Goal: Task Accomplishment & Management: Manage account settings

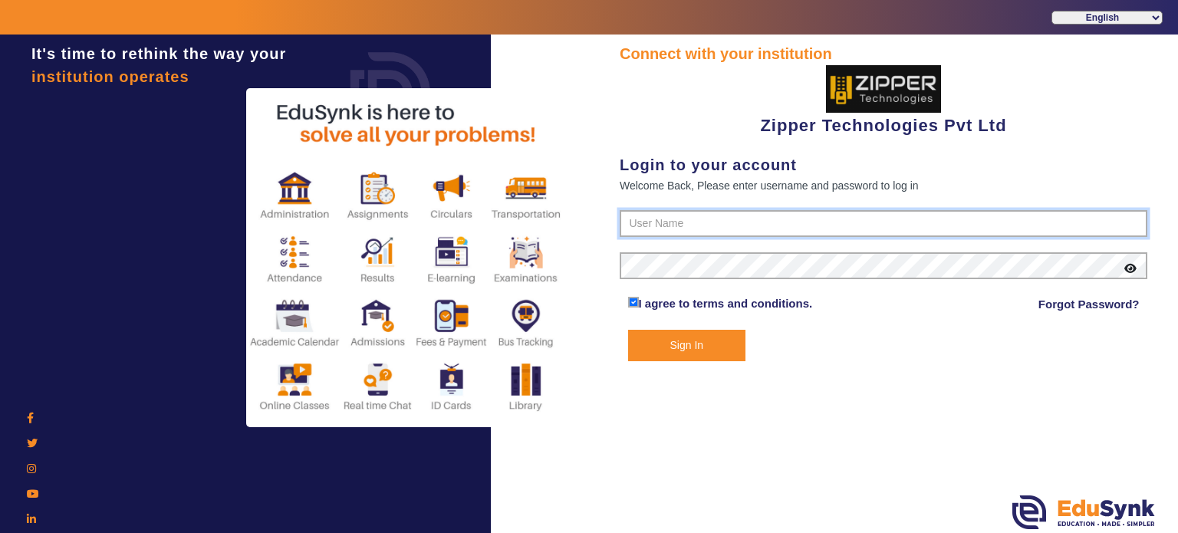
type input "1008790000"
click at [706, 350] on button "Sign In" at bounding box center [687, 345] width 118 height 31
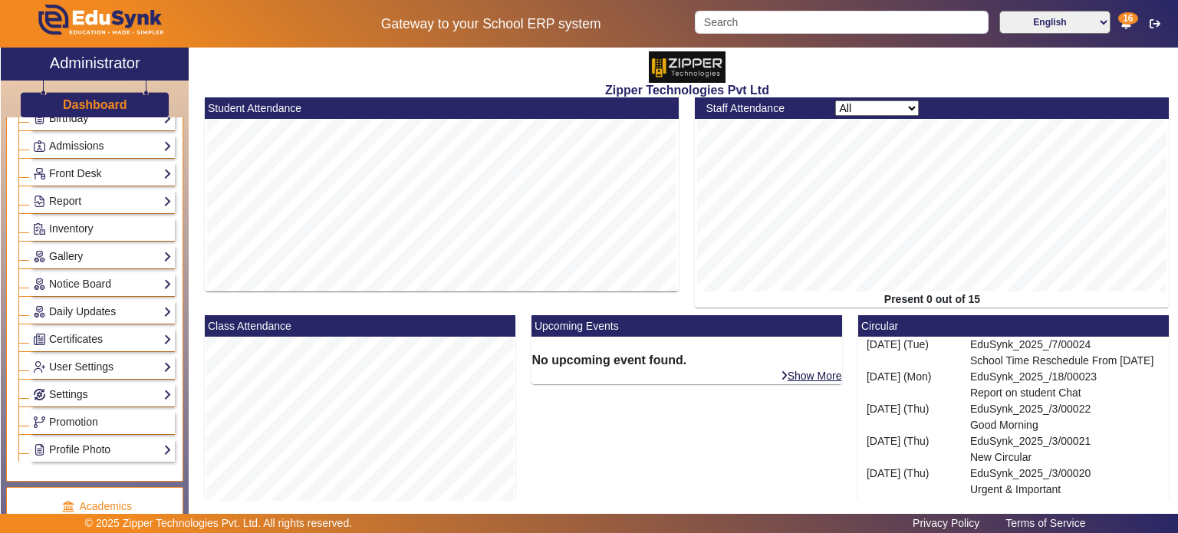
scroll to position [244, 0]
click at [100, 386] on link "Settings" at bounding box center [102, 393] width 139 height 18
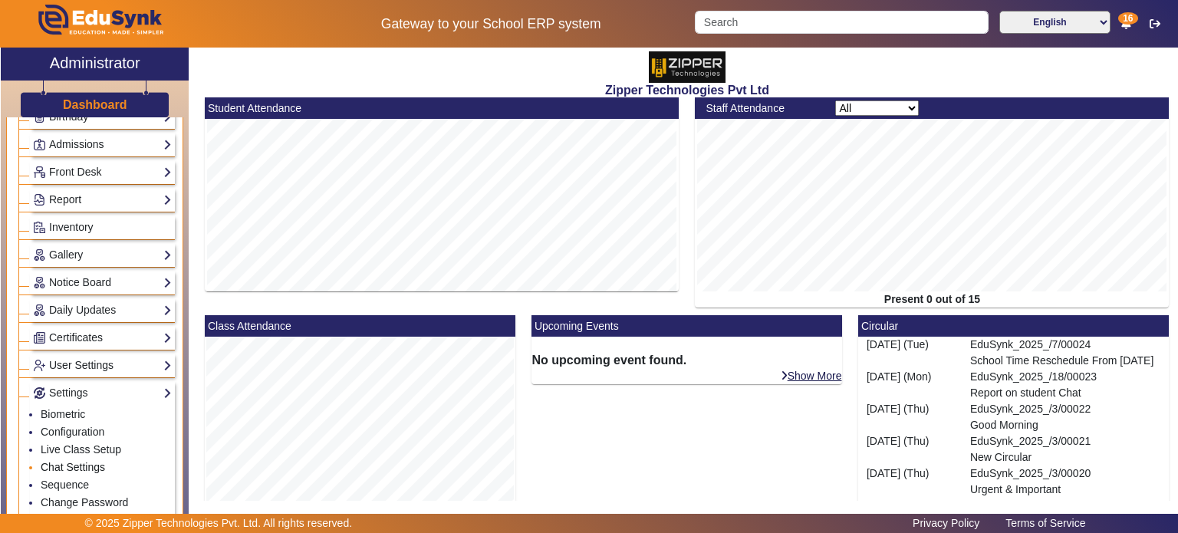
click at [89, 461] on link "Chat Settings" at bounding box center [73, 467] width 64 height 12
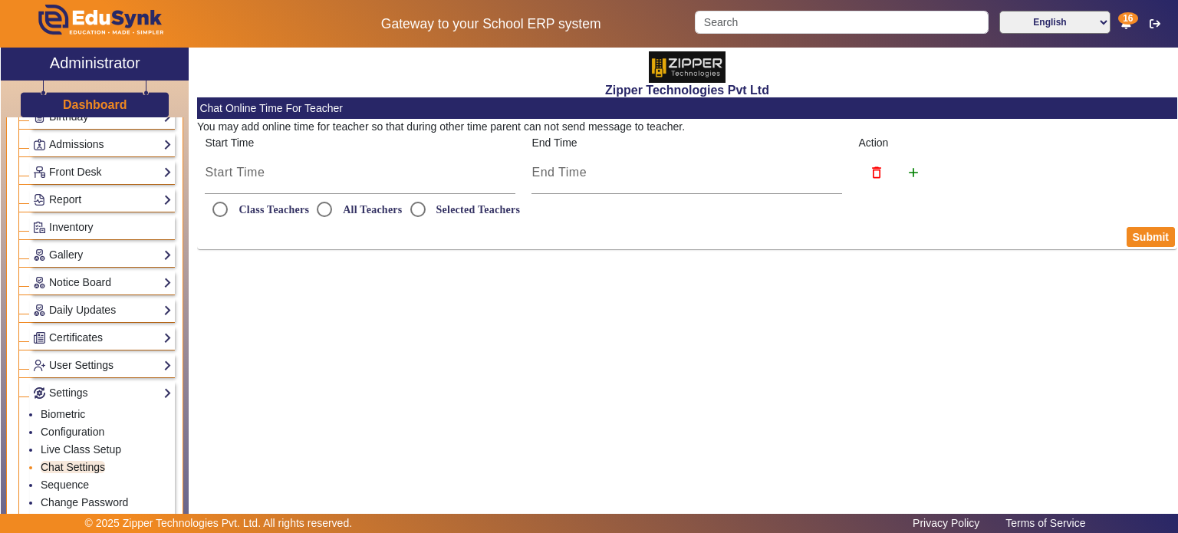
radio input "true"
click at [429, 211] on input "Selected Teachers" at bounding box center [418, 209] width 31 height 31
radio input "true"
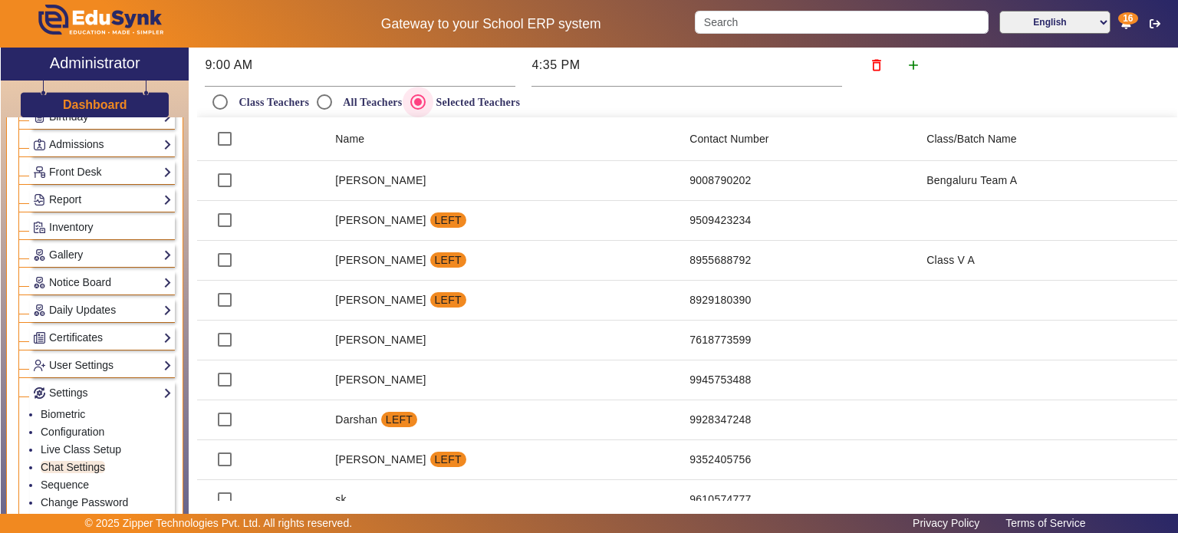
scroll to position [109, 0]
click at [222, 143] on input "checkbox" at bounding box center [224, 137] width 31 height 31
checkbox input "true"
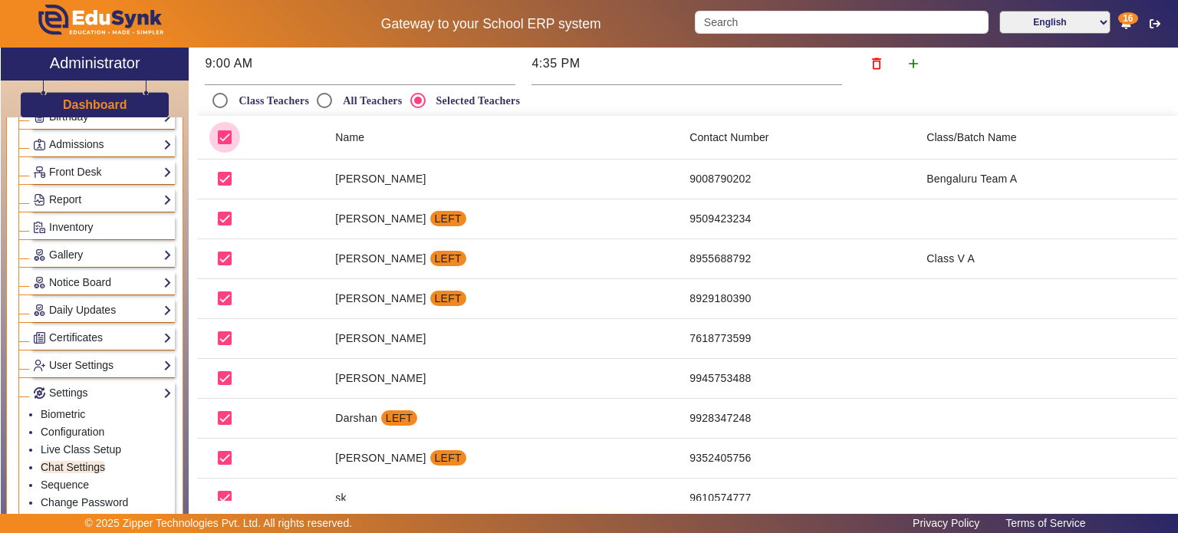
checkbox input "true"
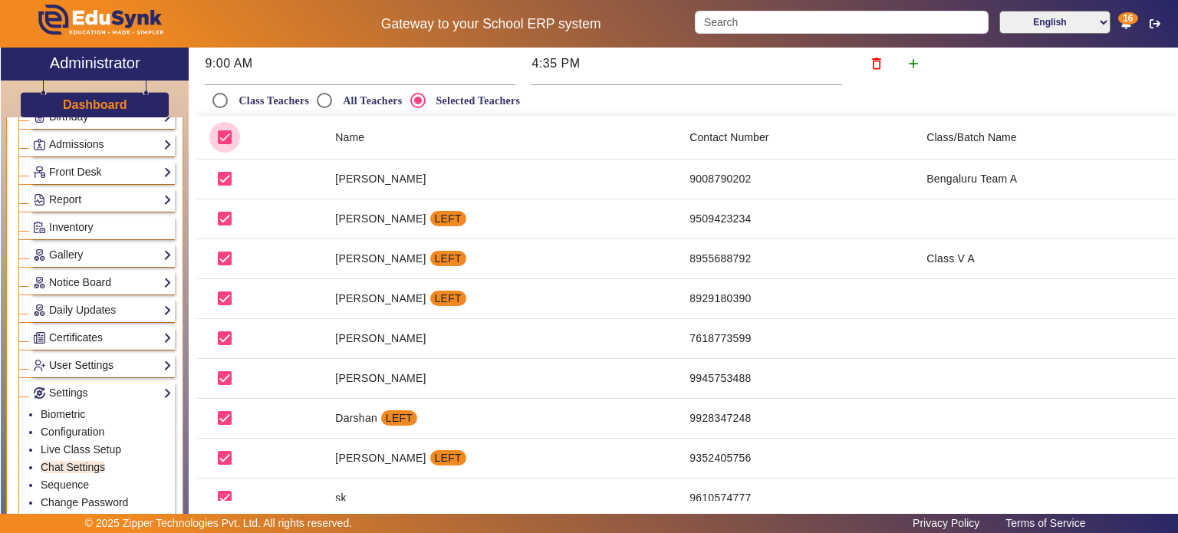
checkbox input "true"
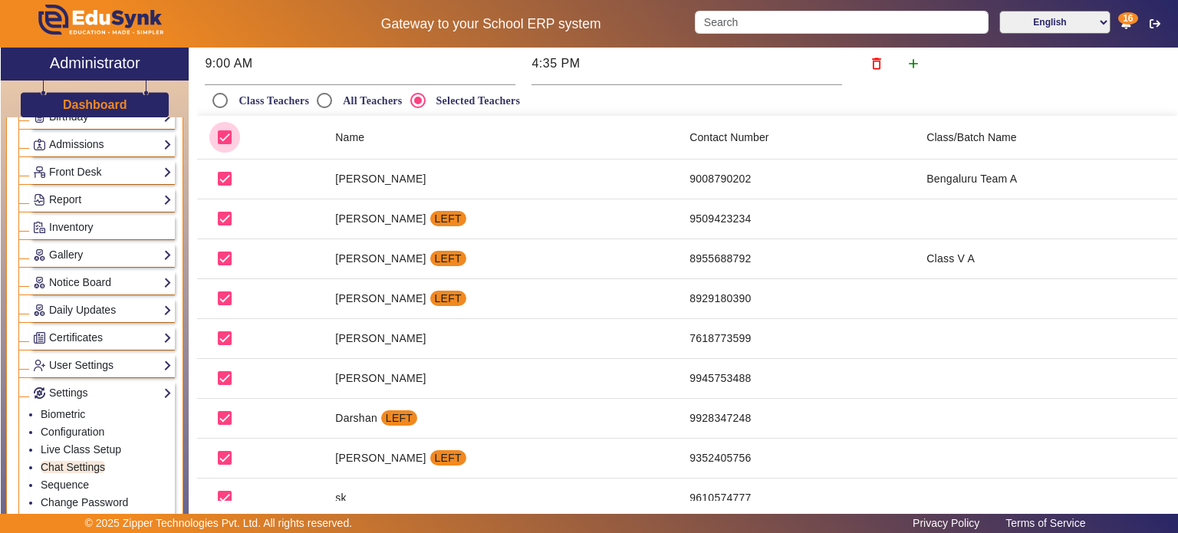
checkbox input "true"
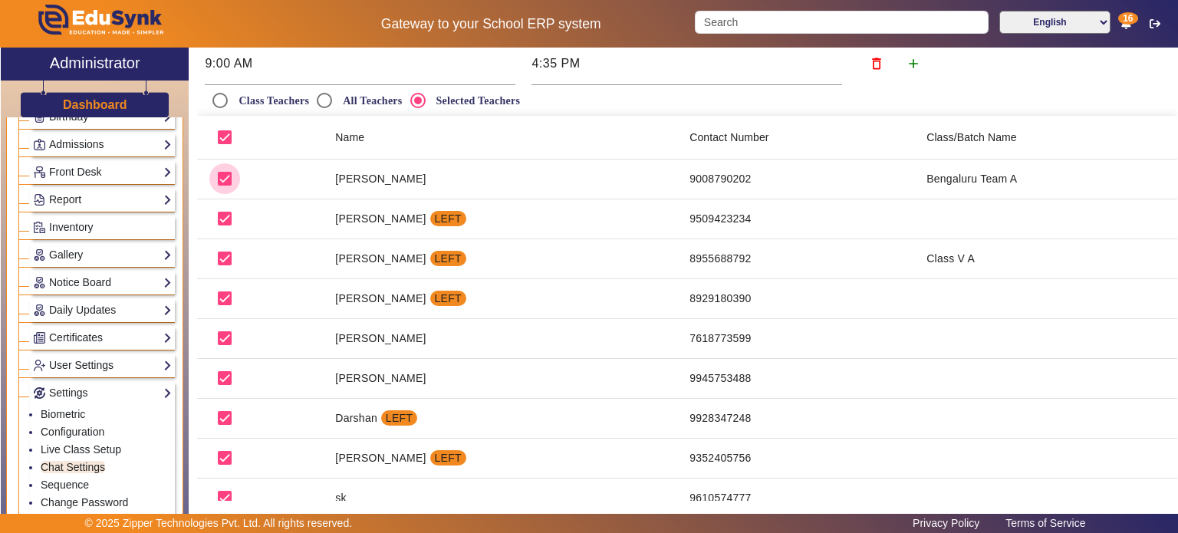
click at [223, 177] on input "checkbox" at bounding box center [224, 178] width 31 height 31
checkbox input "false"
click at [318, 91] on input "All Teachers" at bounding box center [324, 100] width 31 height 31
radio input "true"
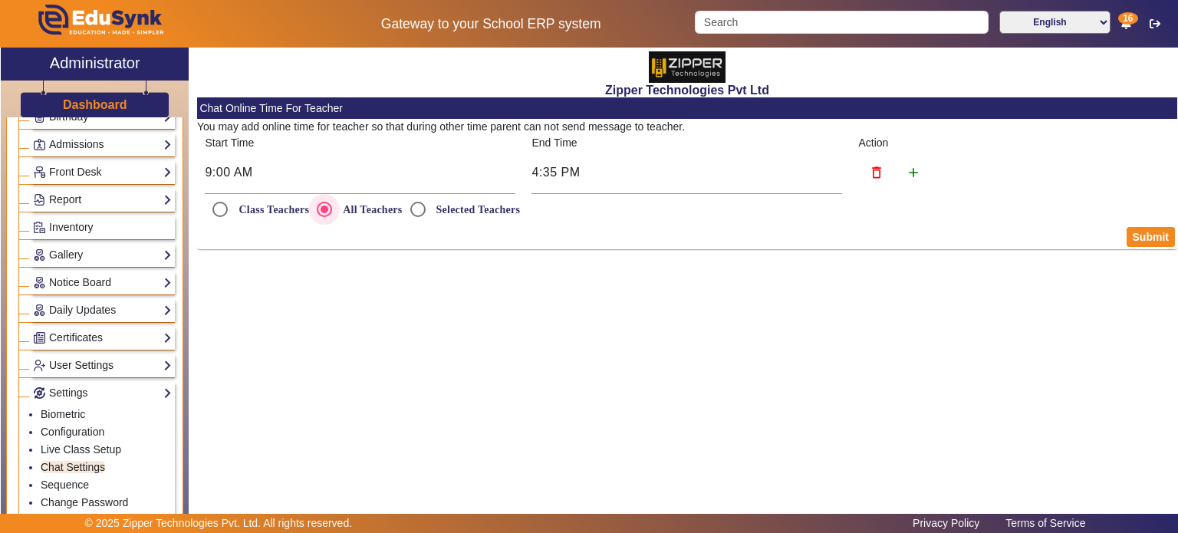
scroll to position [0, 0]
click at [230, 205] on input "Class Teachers" at bounding box center [220, 209] width 31 height 31
radio input "true"
click at [334, 205] on input "All Teachers" at bounding box center [324, 209] width 31 height 31
radio input "true"
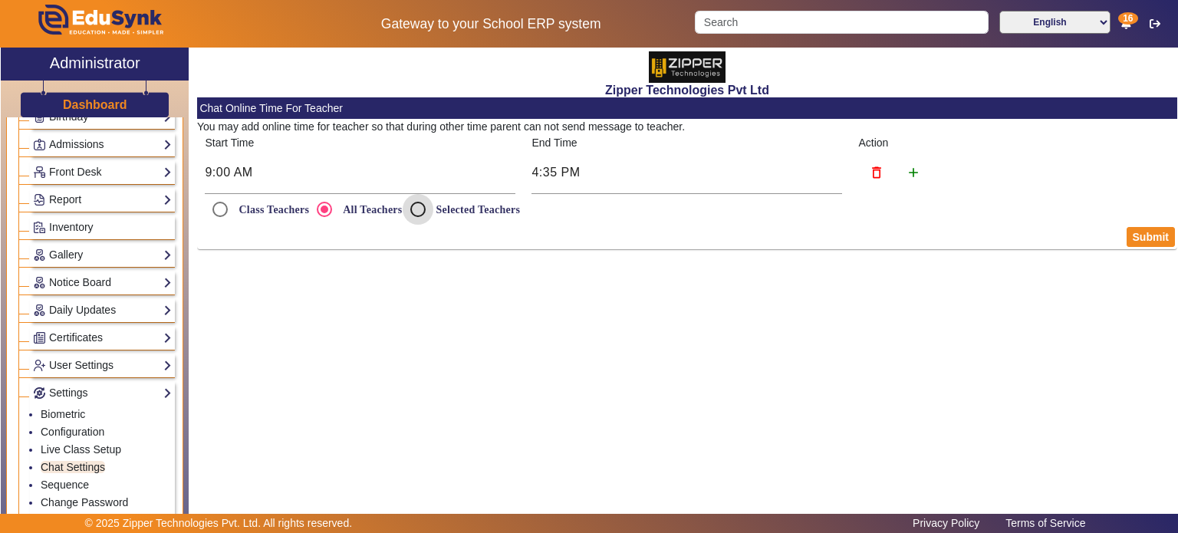
click at [422, 205] on input "Selected Teachers" at bounding box center [418, 209] width 31 height 31
radio input "true"
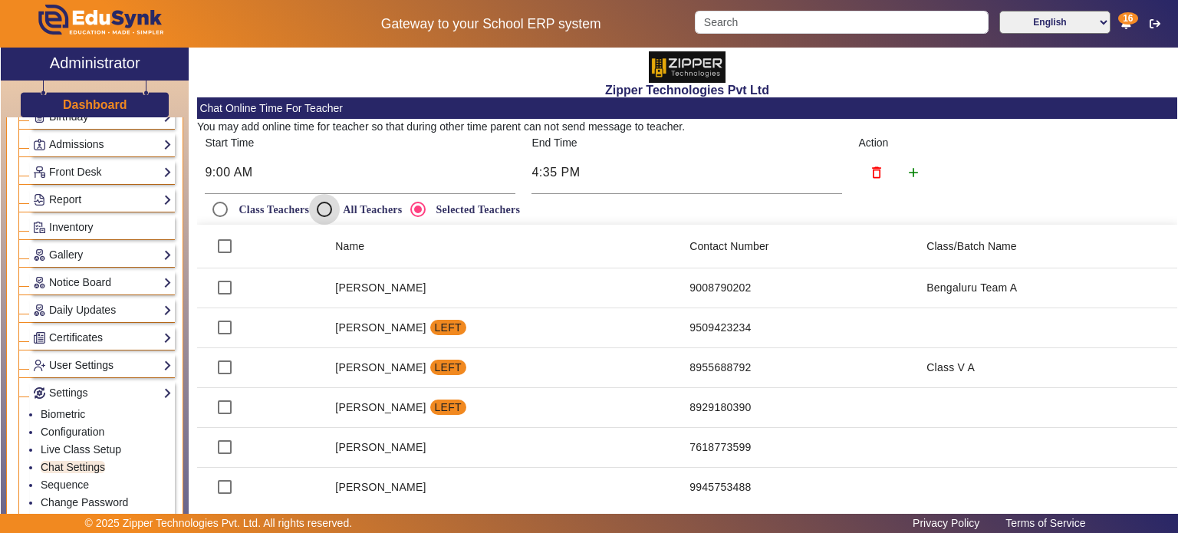
click at [327, 211] on input "All Teachers" at bounding box center [324, 209] width 31 height 31
radio input "true"
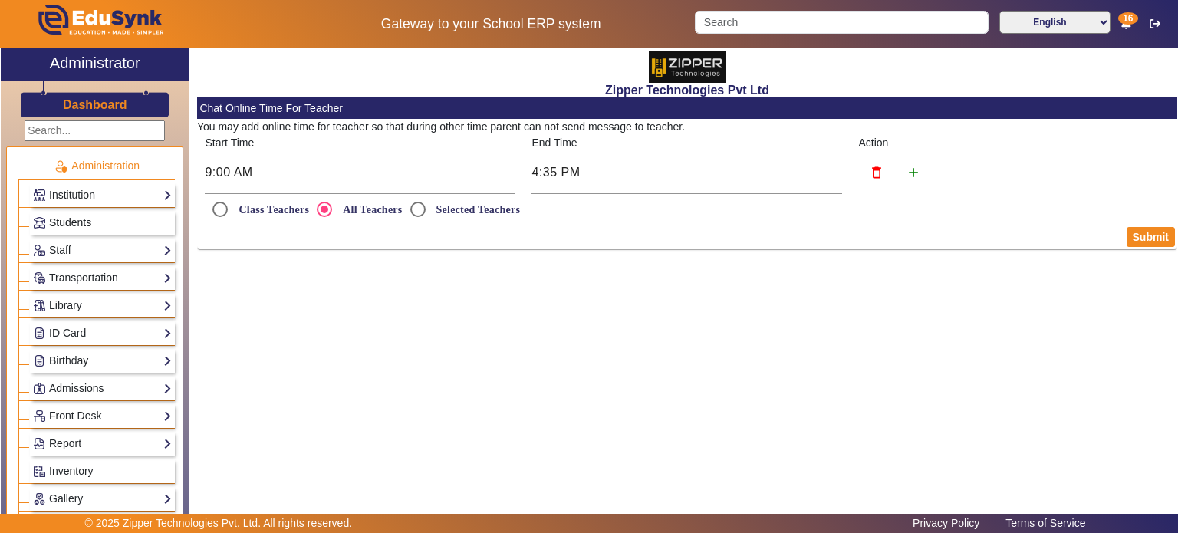
click at [72, 220] on span "Students" at bounding box center [70, 222] width 42 height 12
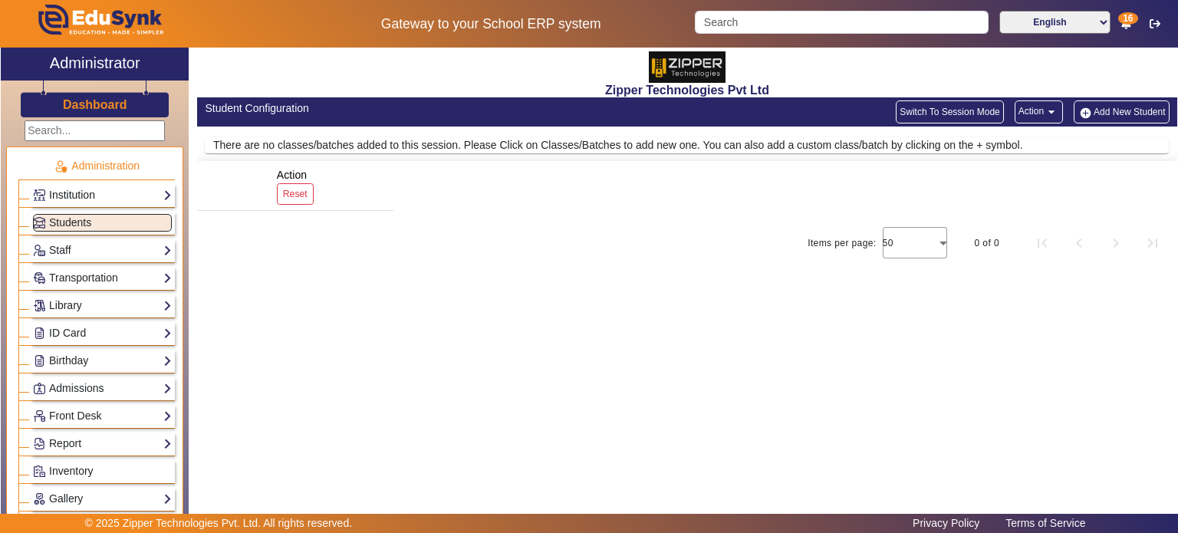
click at [92, 196] on link "Institution" at bounding box center [102, 195] width 139 height 18
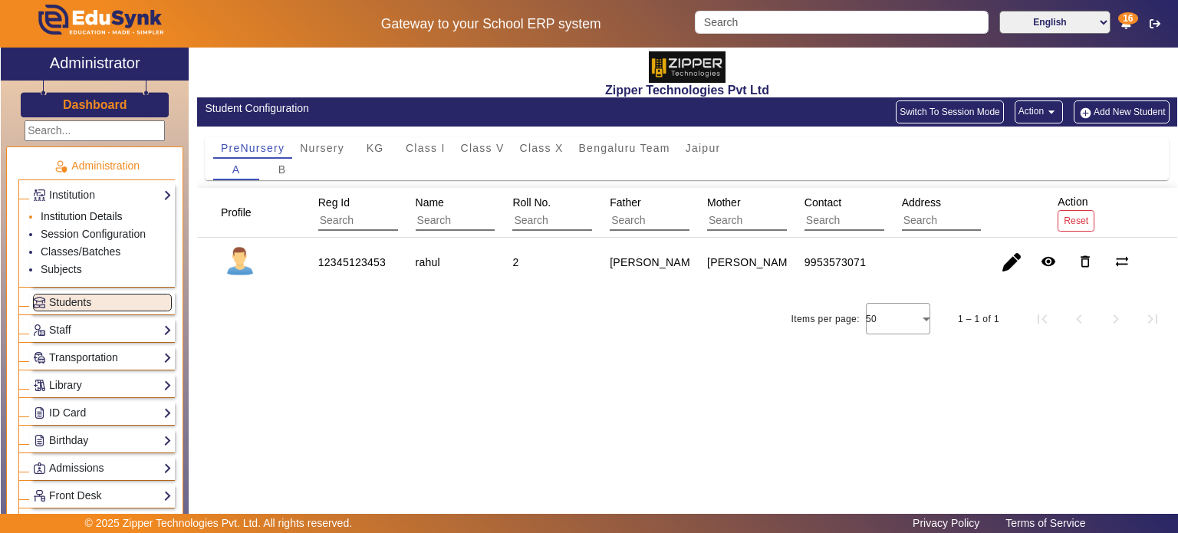
click at [92, 214] on link "Institution Details" at bounding box center [82, 216] width 82 height 12
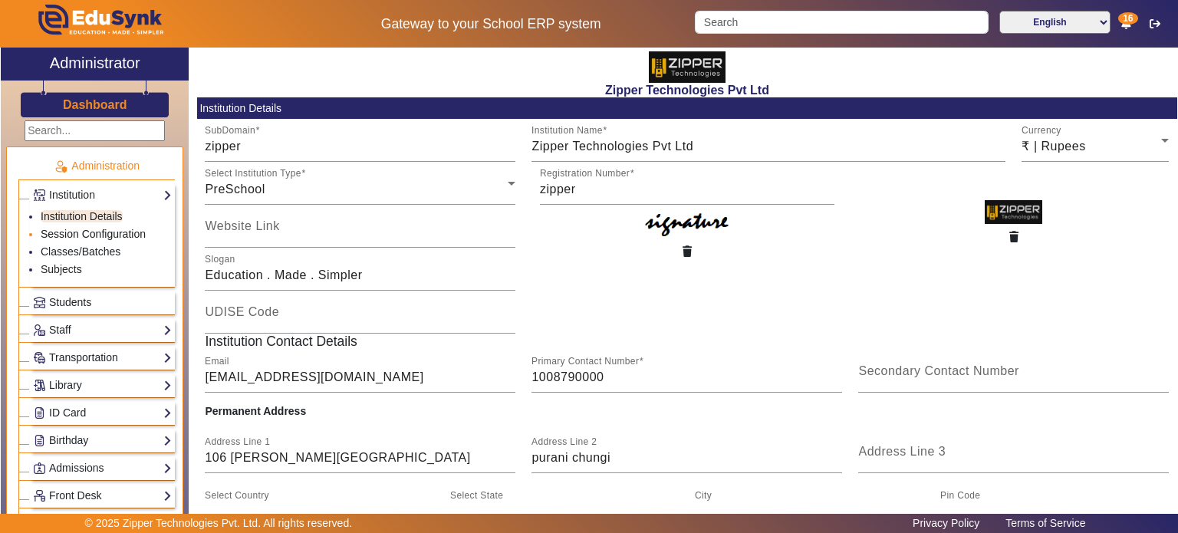
click at [117, 228] on link "Session Configuration" at bounding box center [93, 234] width 105 height 12
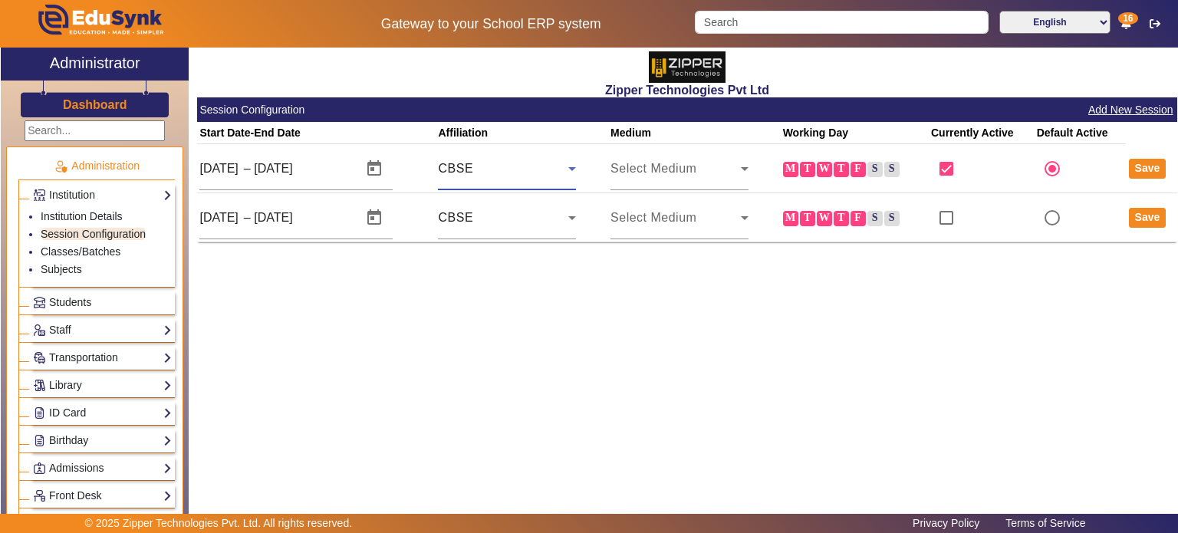
click at [521, 159] on div "CBSE" at bounding box center [503, 168] width 130 height 18
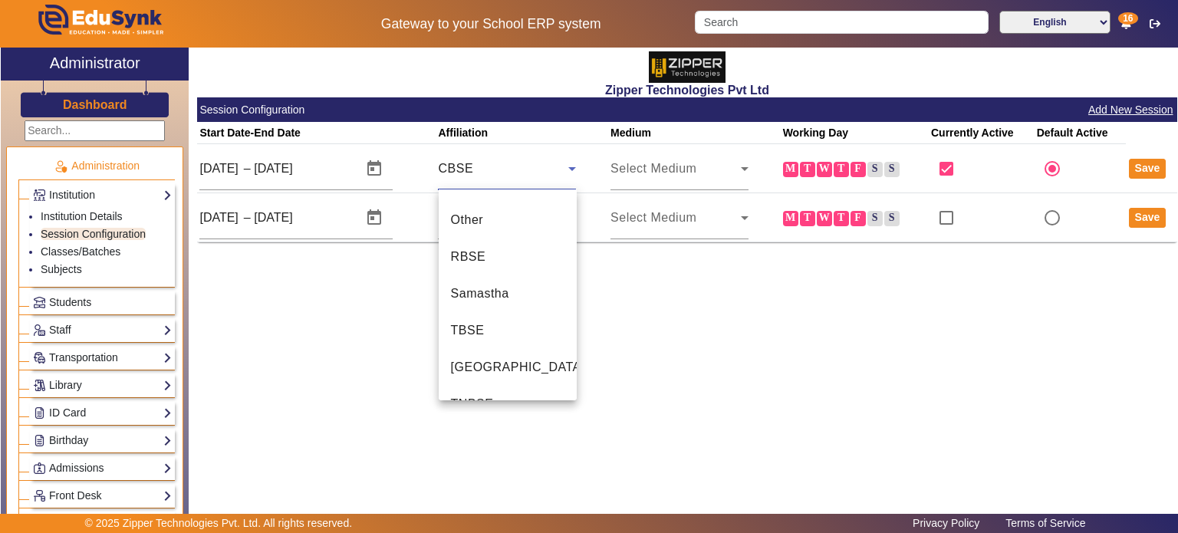
scroll to position [1162, 0]
click at [95, 104] on div at bounding box center [589, 266] width 1178 height 533
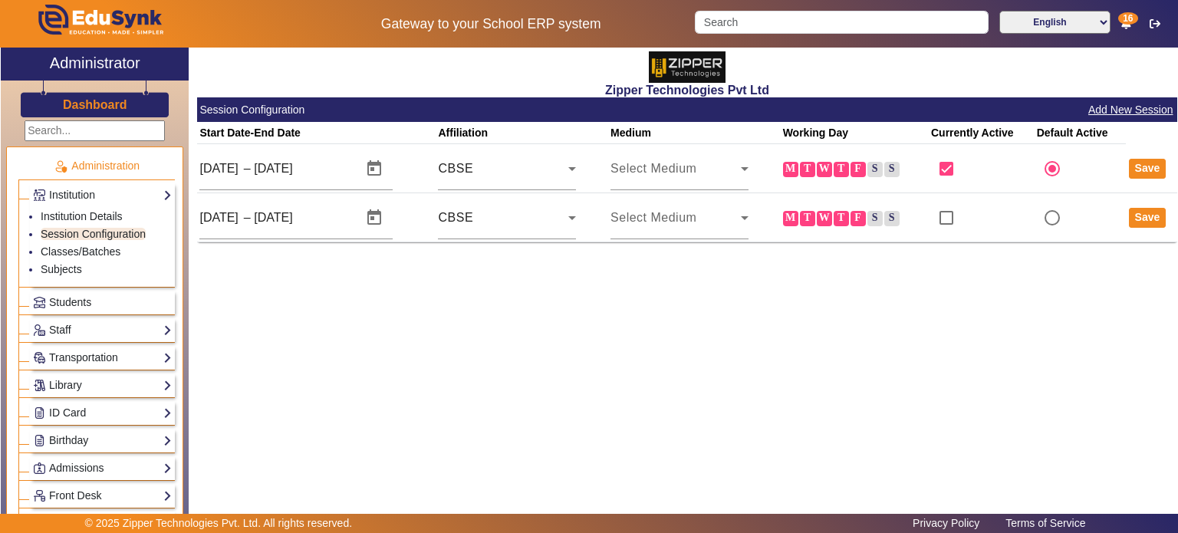
click at [95, 104] on h3 "Dashboard" at bounding box center [95, 104] width 64 height 15
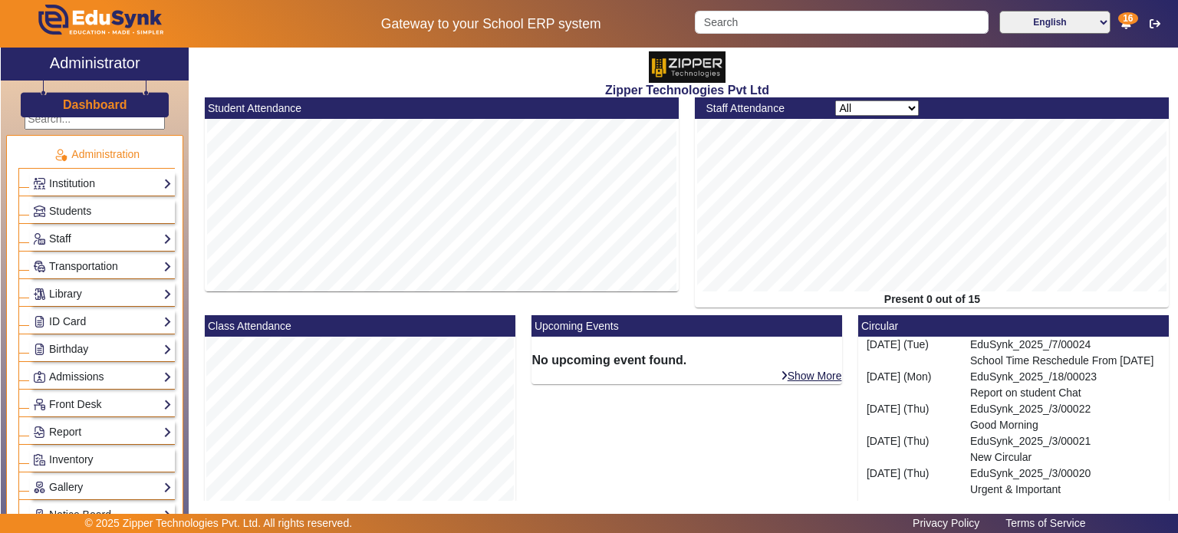
scroll to position [15, 0]
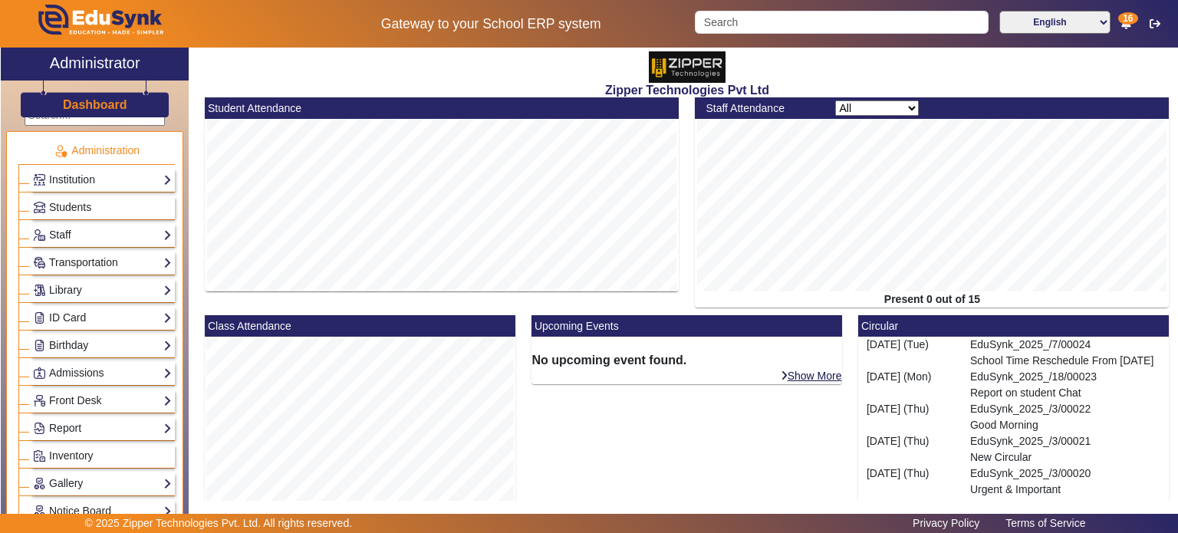
click at [92, 192] on div "Students" at bounding box center [96, 206] width 156 height 28
click at [94, 182] on link "Institution" at bounding box center [102, 180] width 139 height 18
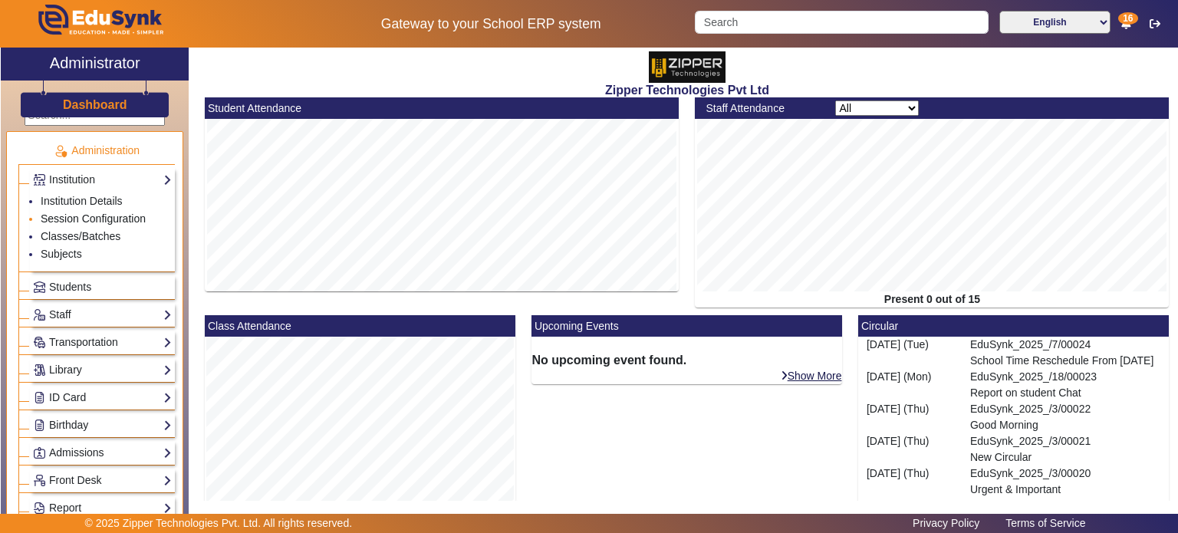
click at [92, 221] on link "Session Configuration" at bounding box center [93, 218] width 105 height 12
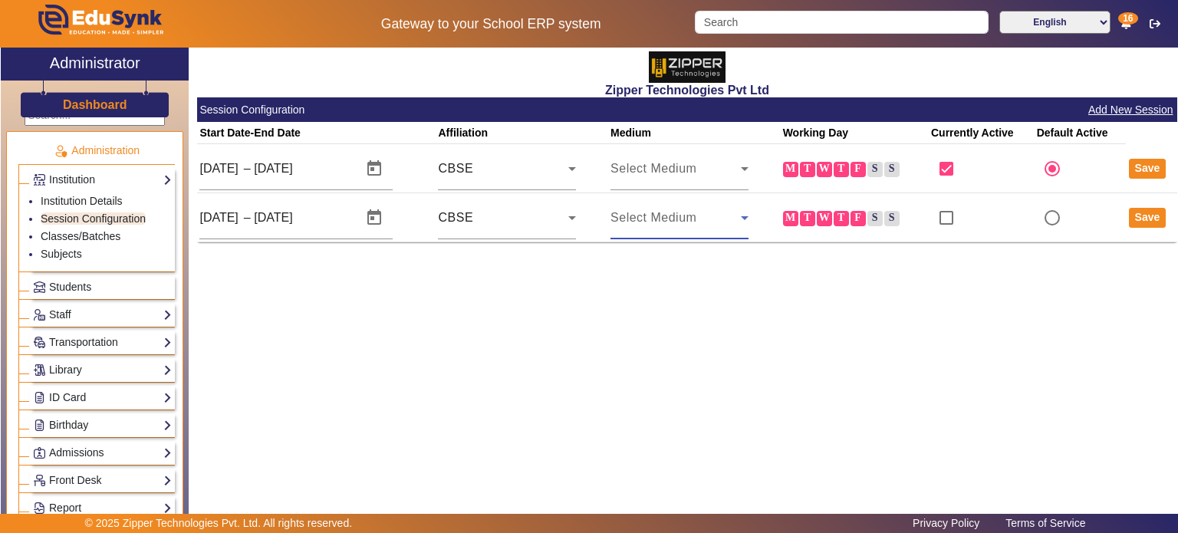
click at [678, 223] on span "Select Medium" at bounding box center [653, 217] width 86 height 13
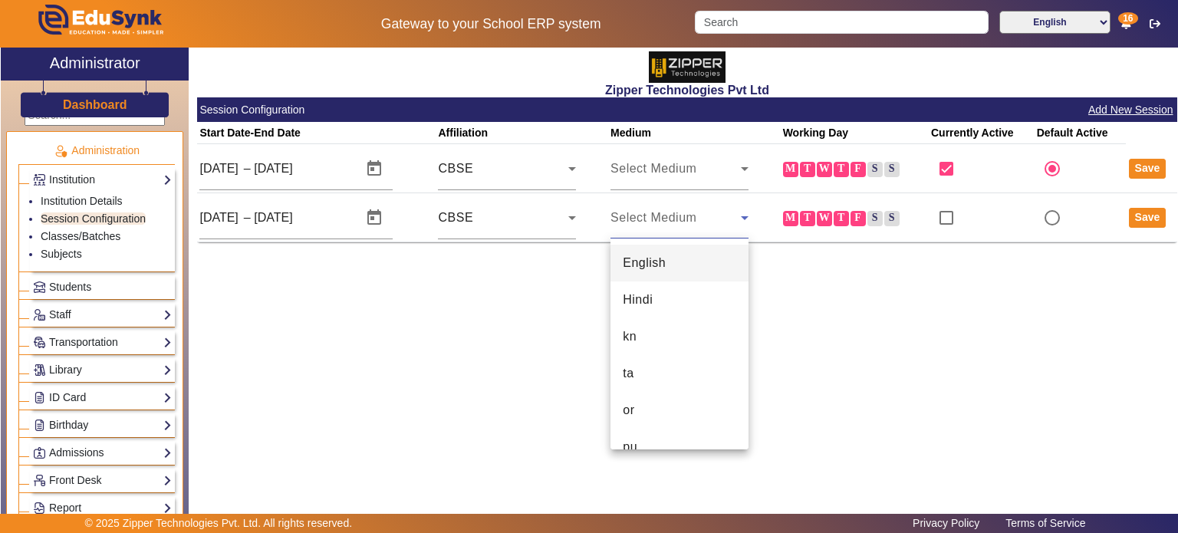
click at [515, 211] on div at bounding box center [589, 266] width 1178 height 533
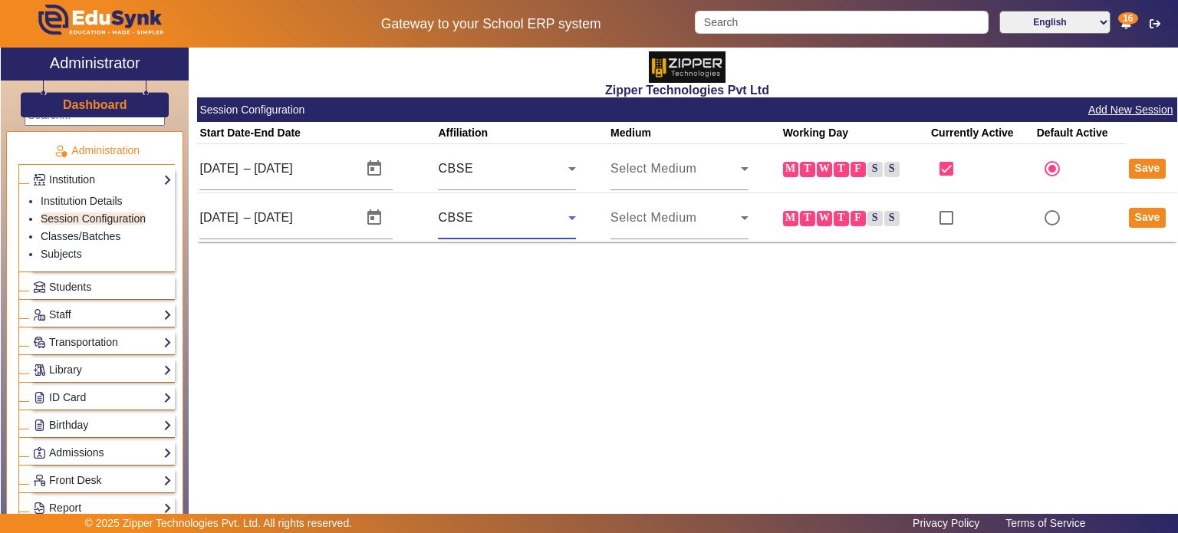
click at [515, 211] on div "CBSE" at bounding box center [503, 218] width 130 height 18
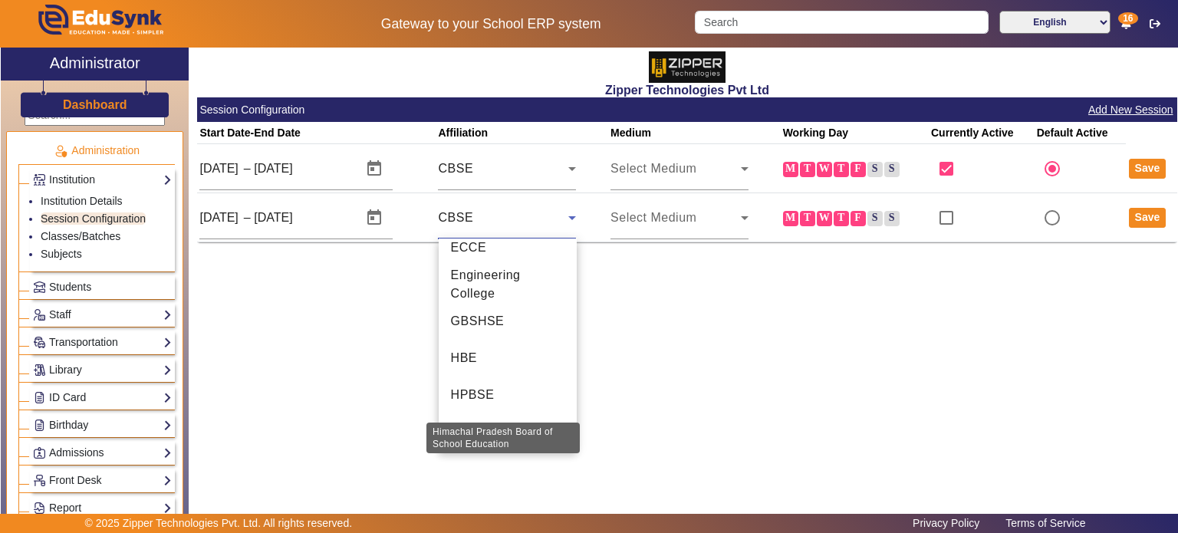
scroll to position [458, 0]
click at [75, 436] on div at bounding box center [589, 266] width 1178 height 533
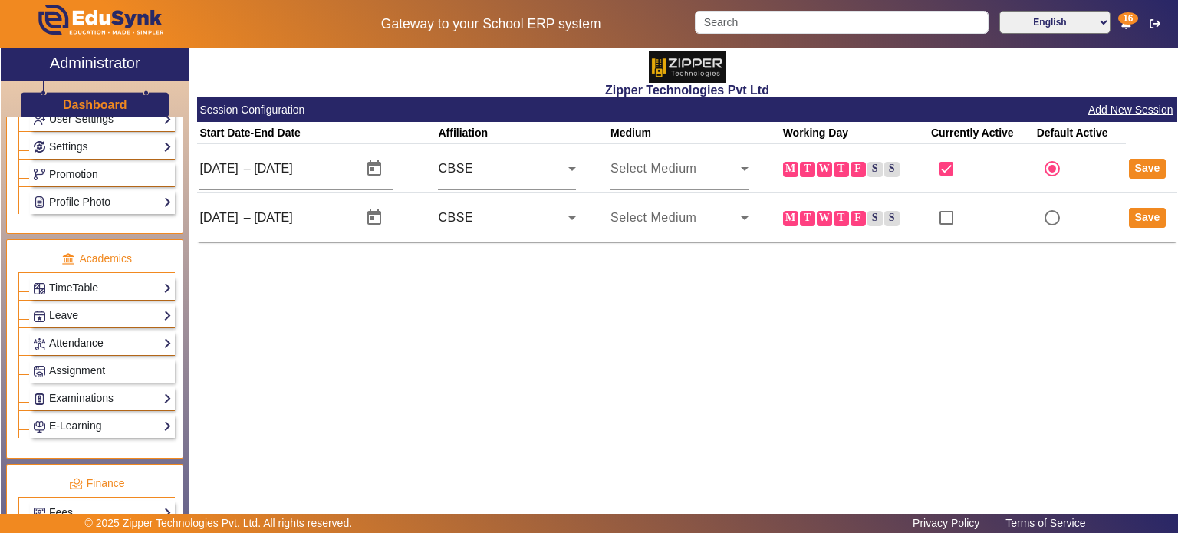
scroll to position [570, 0]
click at [88, 389] on link "Examinations" at bounding box center [102, 398] width 139 height 18
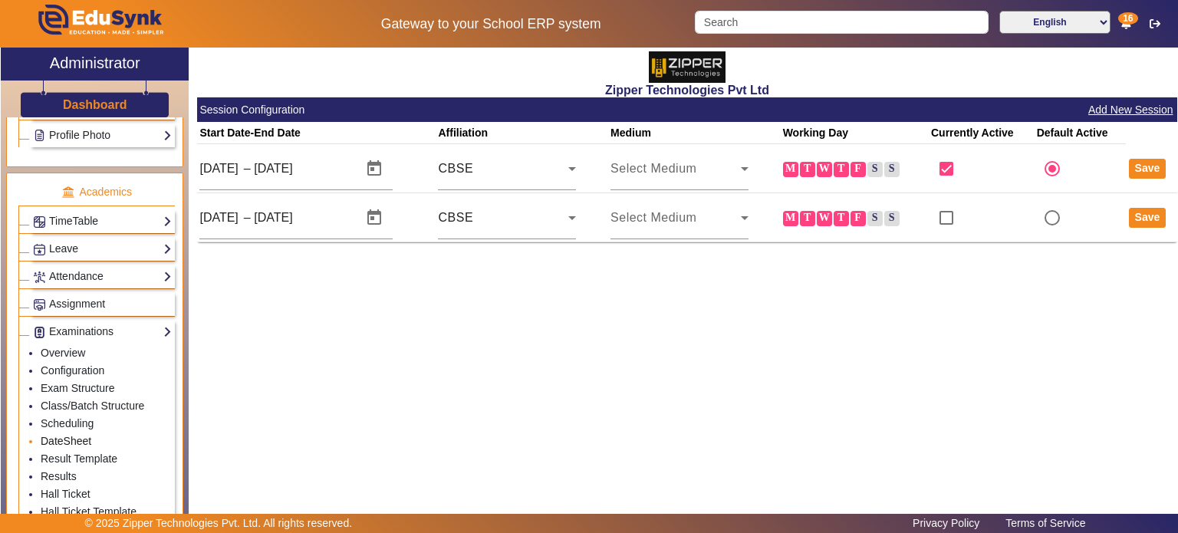
scroll to position [561, 0]
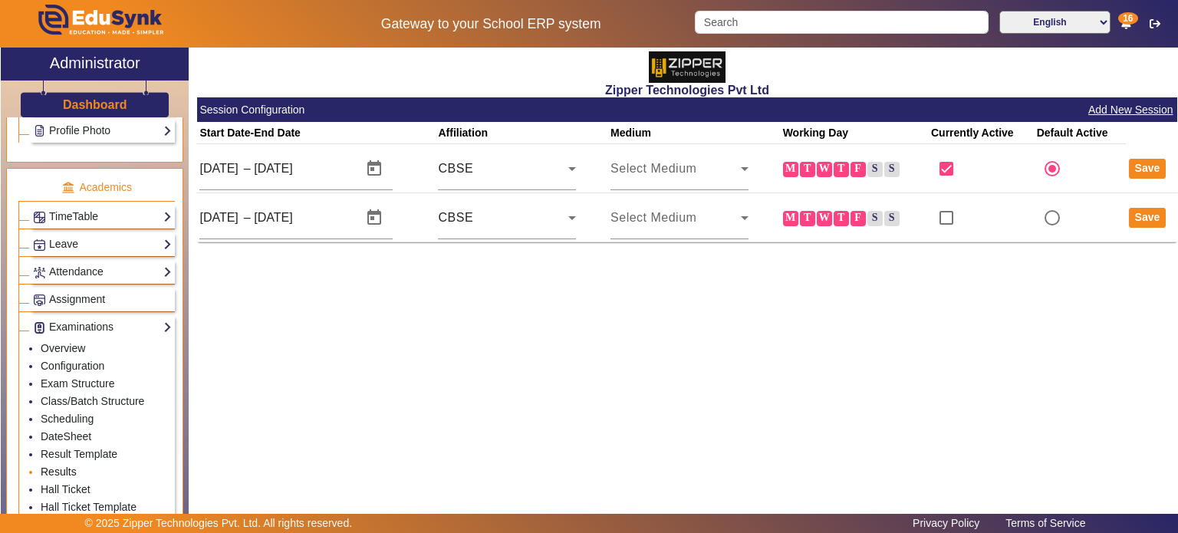
click at [70, 465] on link "Results" at bounding box center [59, 471] width 36 height 12
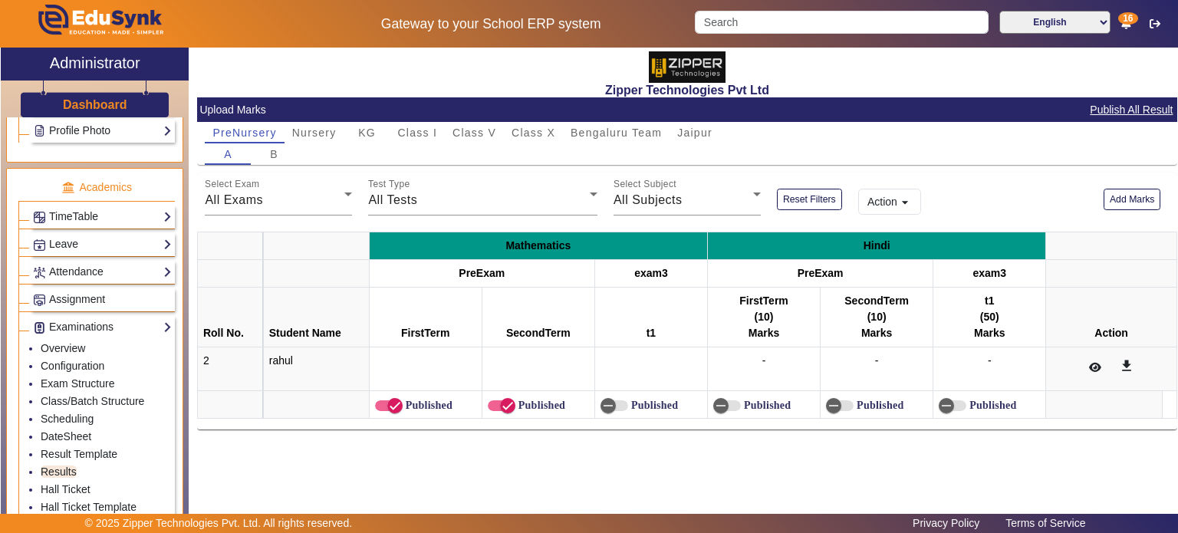
click at [896, 198] on button "Action arrow_drop_down" at bounding box center [889, 202] width 63 height 26
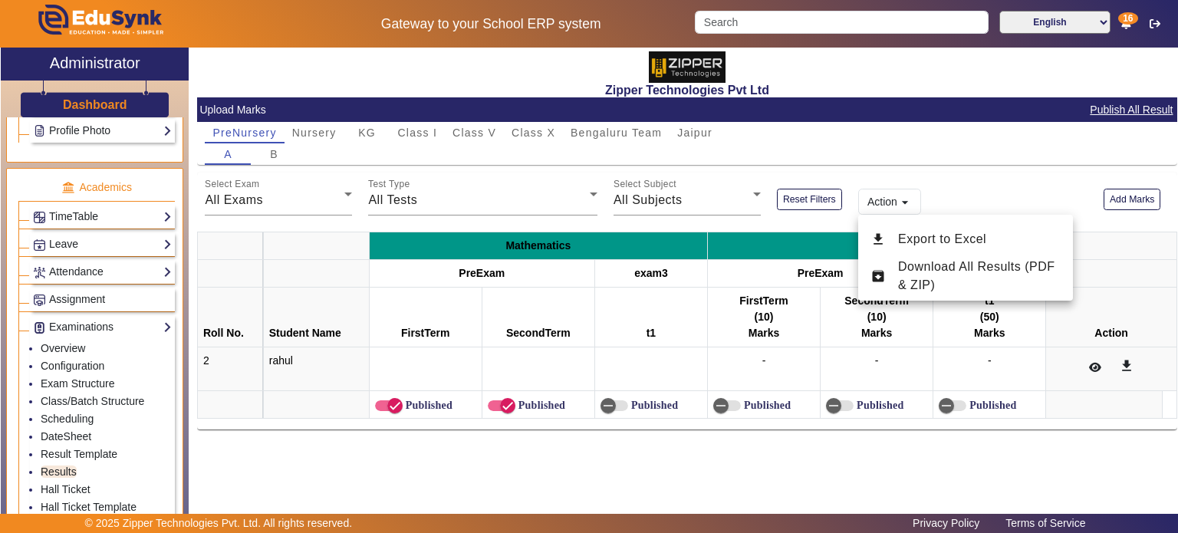
click at [1090, 399] on div at bounding box center [589, 266] width 1178 height 533
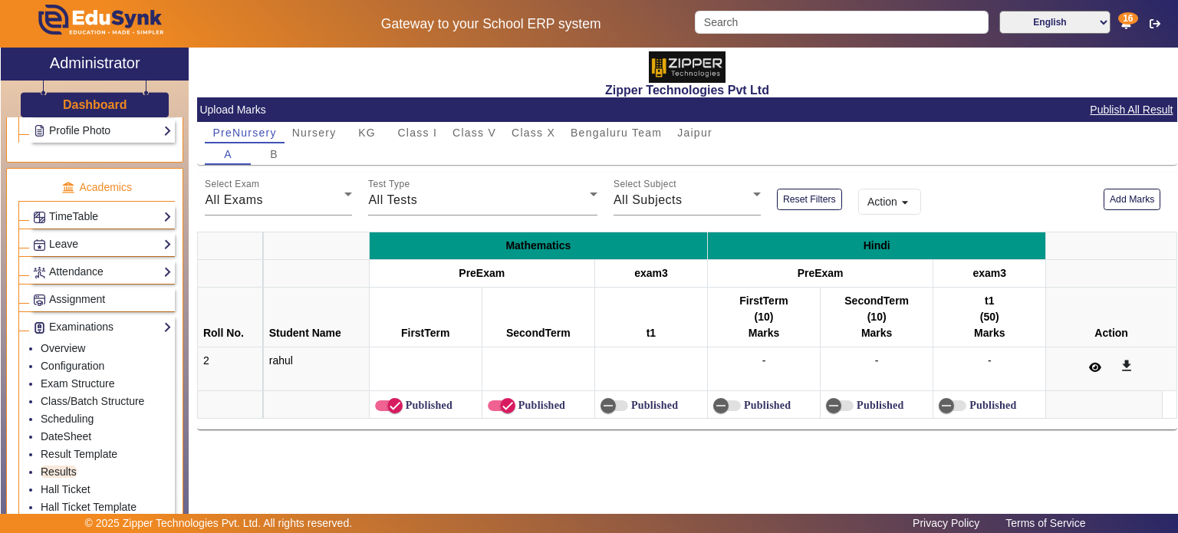
click at [1107, 355] on button at bounding box center [1095, 368] width 30 height 26
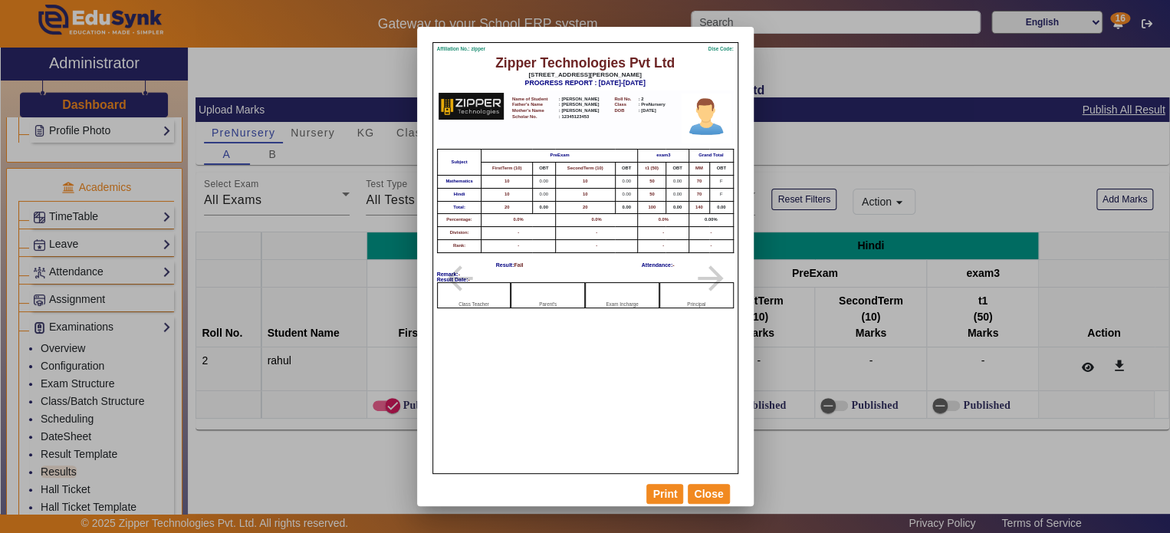
click at [70, 429] on div at bounding box center [585, 266] width 1170 height 533
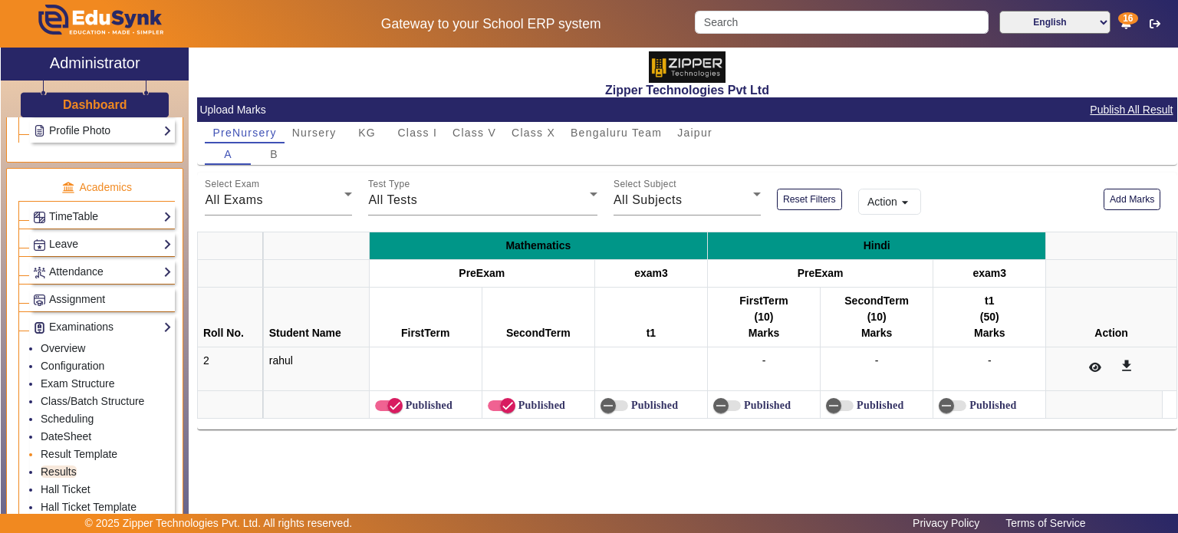
click at [81, 446] on li "Result Template" at bounding box center [106, 455] width 131 height 18
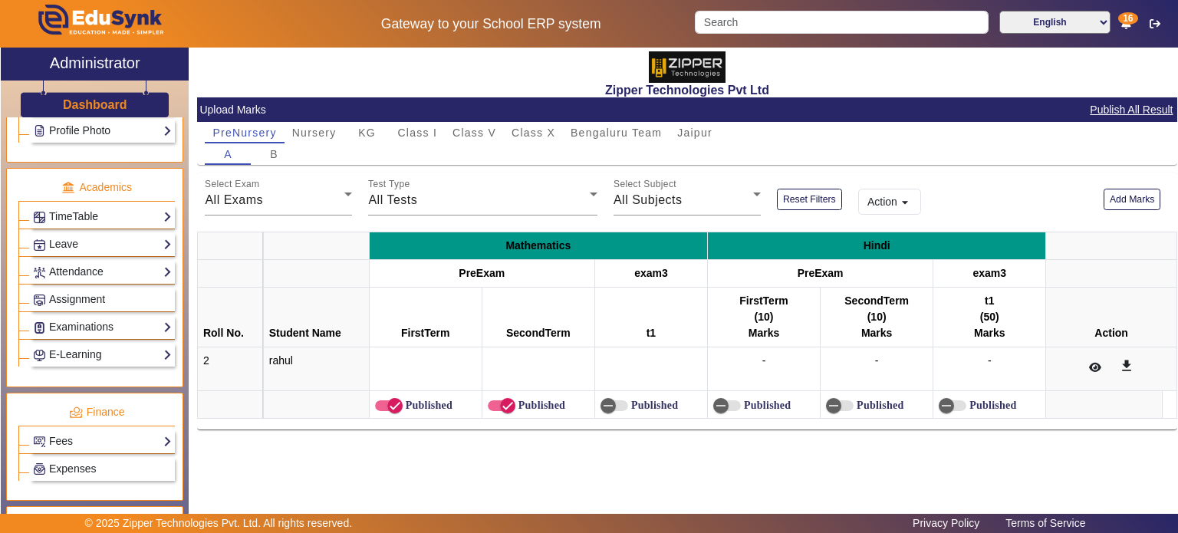
click at [110, 315] on div "Examinations Overview Configuration Exam Structure Class/Batch Structure Schedu…" at bounding box center [102, 327] width 145 height 24
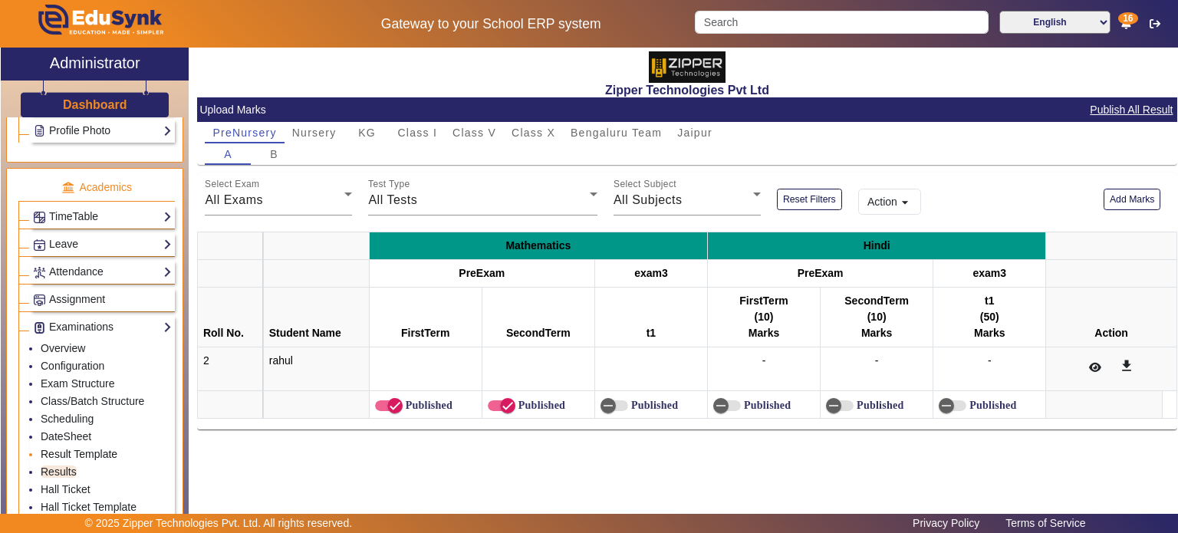
click at [87, 448] on link "Result Template" at bounding box center [79, 454] width 77 height 12
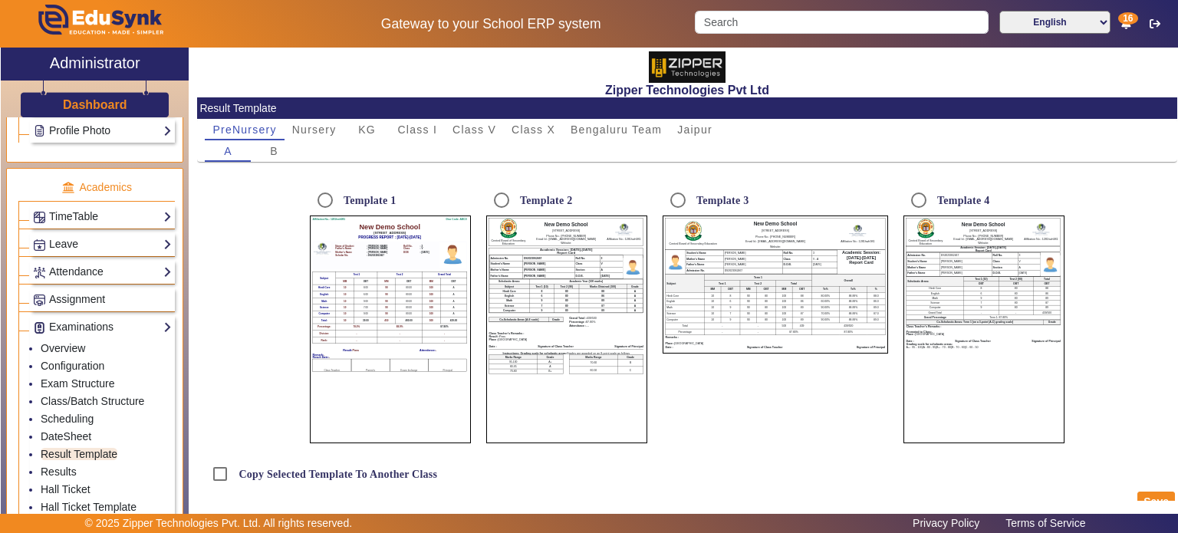
click at [96, 100] on h3 "Dashboard" at bounding box center [95, 104] width 64 height 15
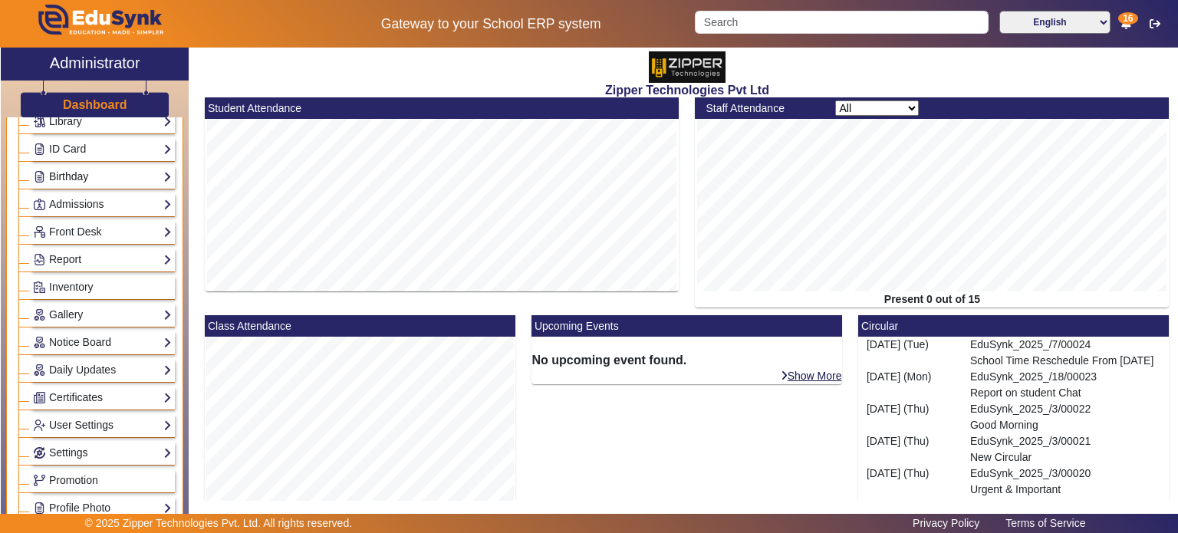
scroll to position [199, 0]
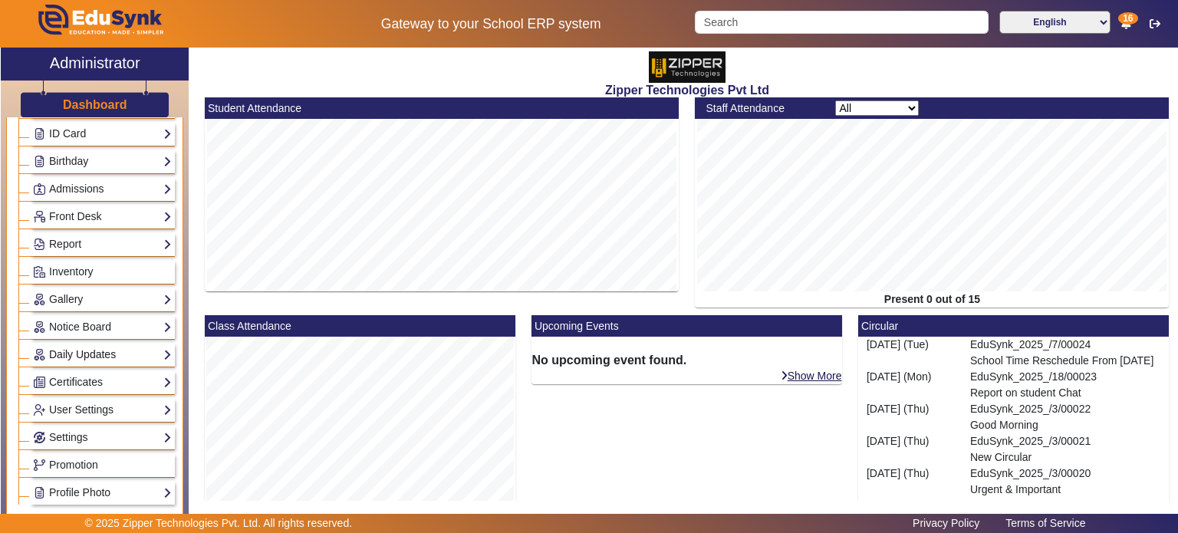
click at [113, 355] on link "Daily Updates" at bounding box center [102, 355] width 139 height 18
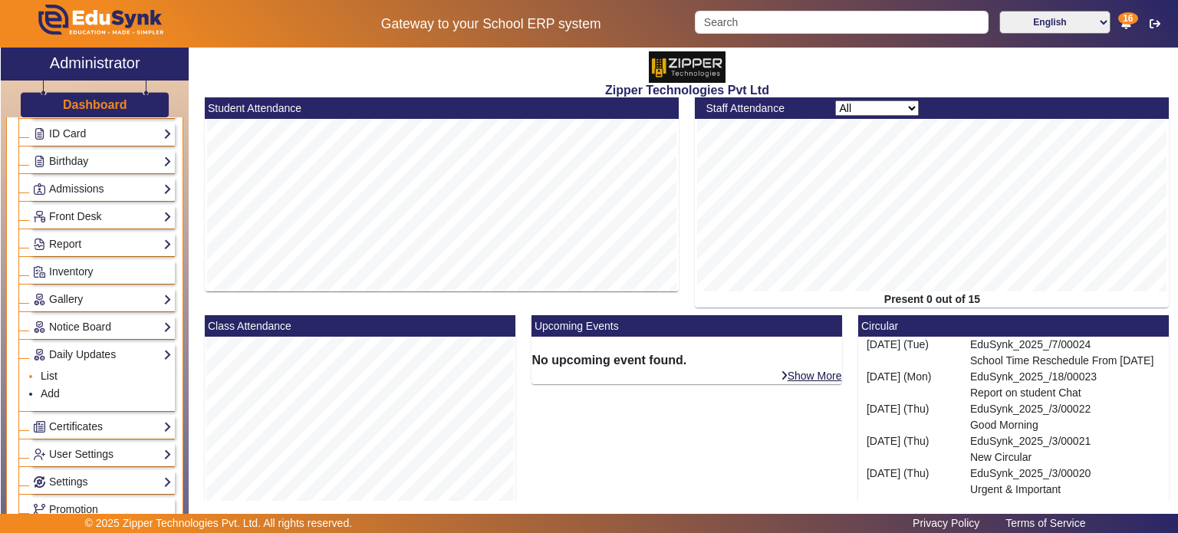
click at [54, 373] on link "List" at bounding box center [49, 376] width 17 height 12
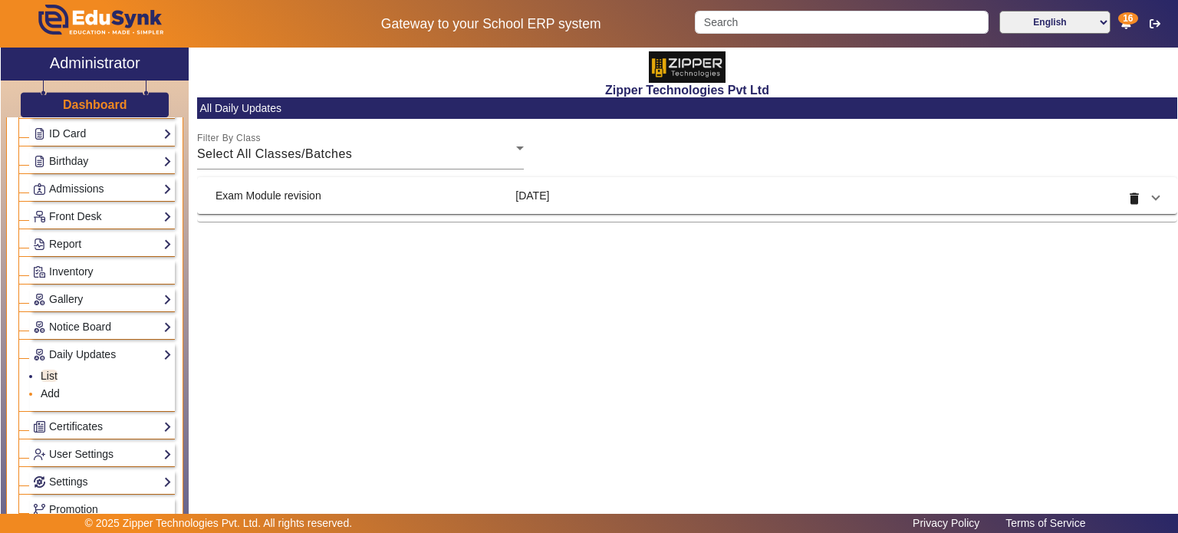
click at [52, 387] on link "Add" at bounding box center [50, 393] width 19 height 12
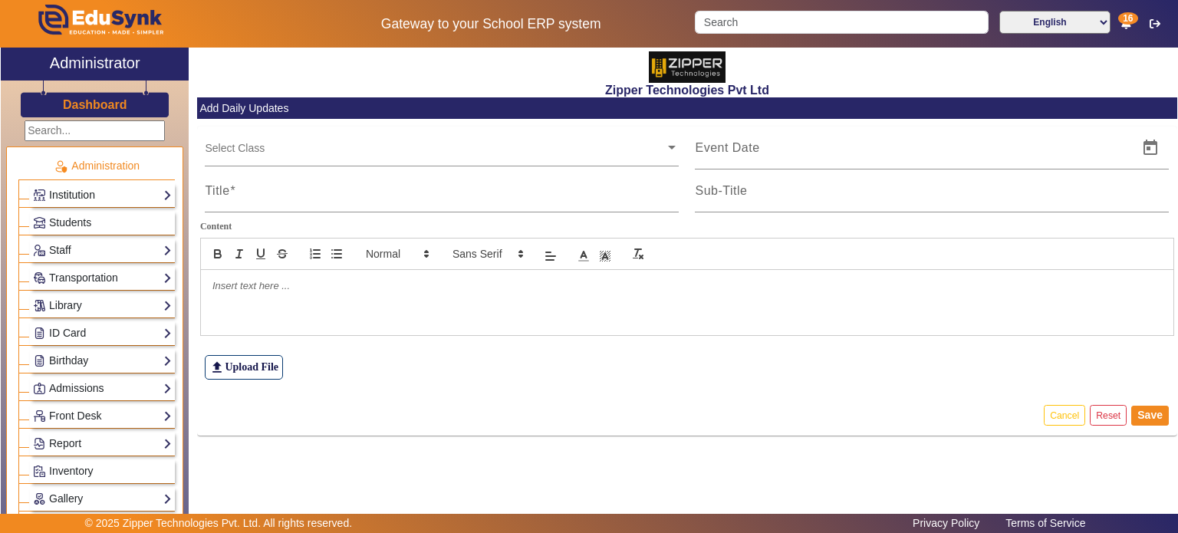
click at [84, 201] on link "Institution" at bounding box center [102, 195] width 139 height 18
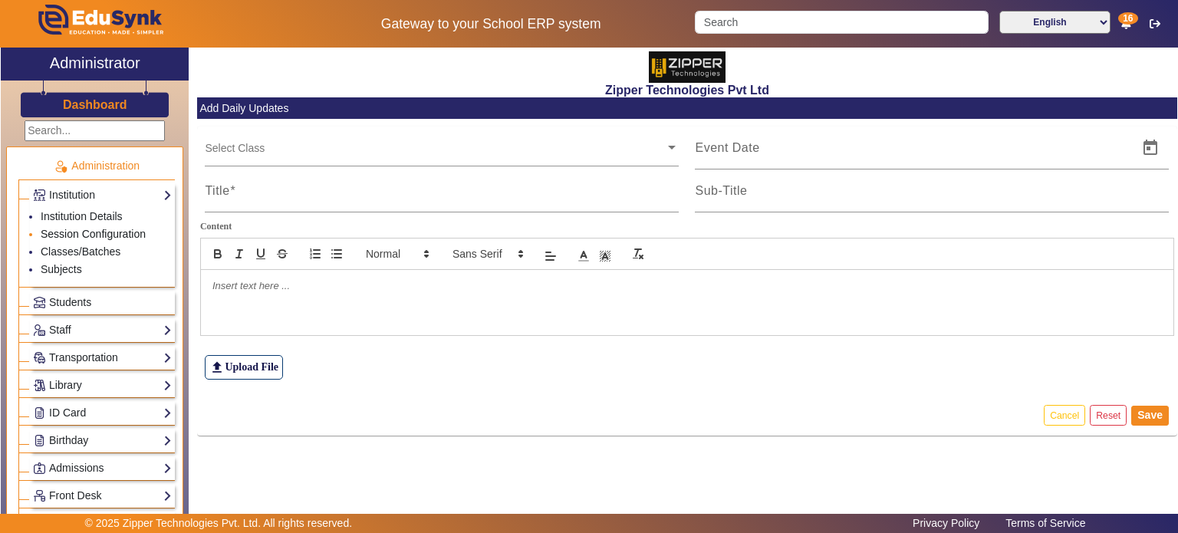
click at [81, 232] on link "Session Configuration" at bounding box center [93, 234] width 105 height 12
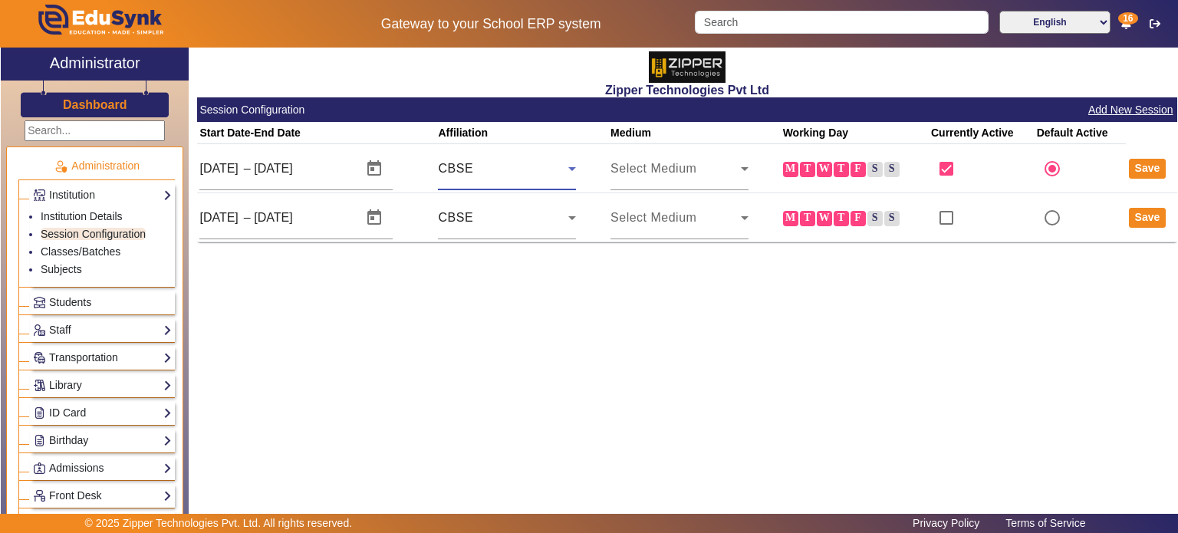
click at [549, 176] on div "CBSE" at bounding box center [503, 168] width 130 height 18
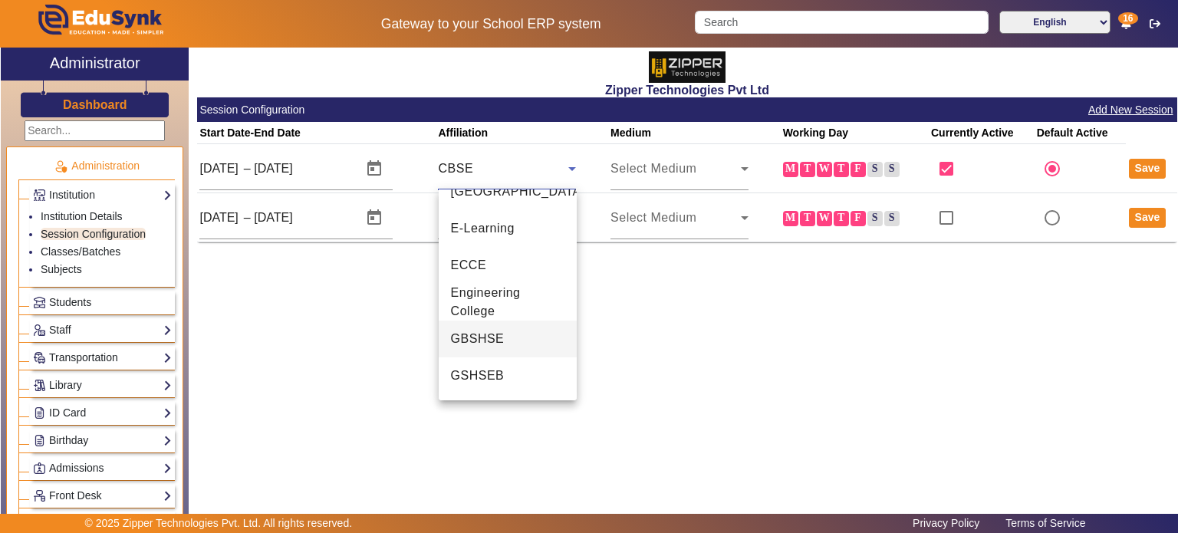
scroll to position [429, 0]
click at [77, 360] on div at bounding box center [589, 266] width 1178 height 533
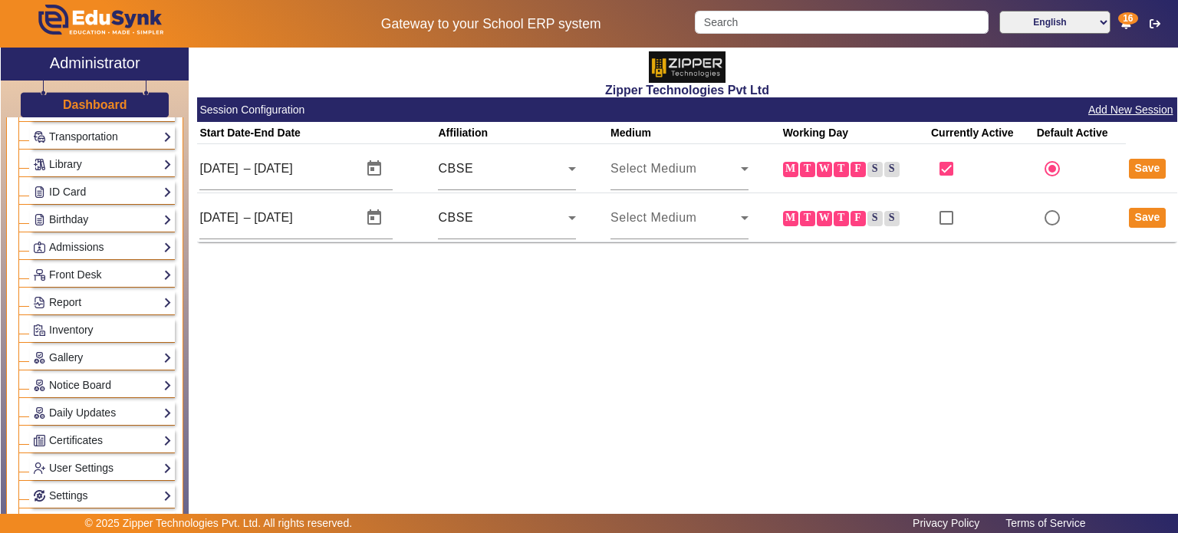
scroll to position [0, 0]
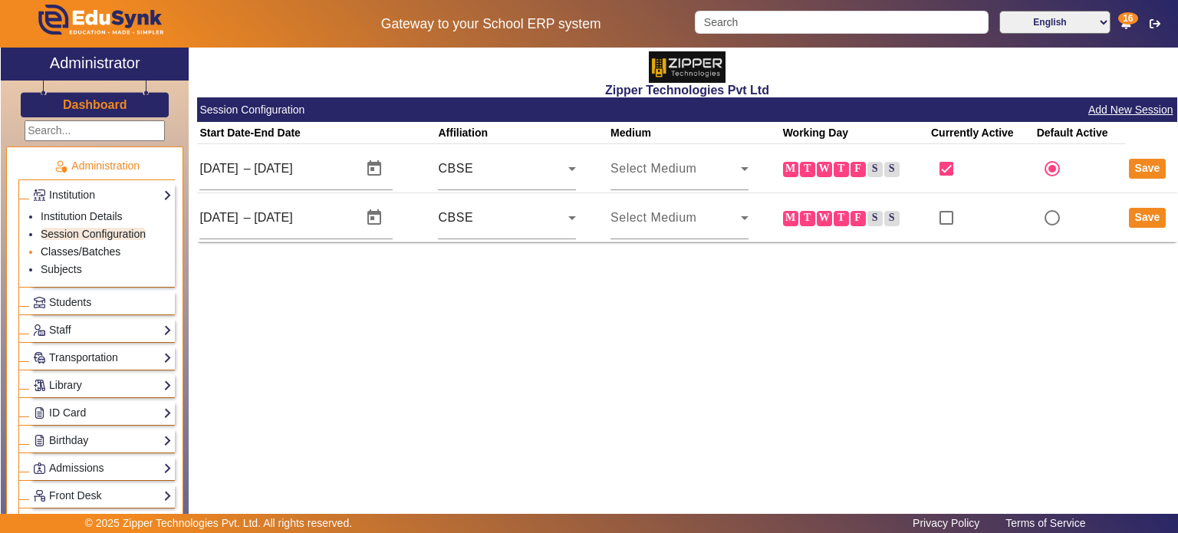
click at [97, 248] on link "Classes/Batches" at bounding box center [81, 251] width 80 height 12
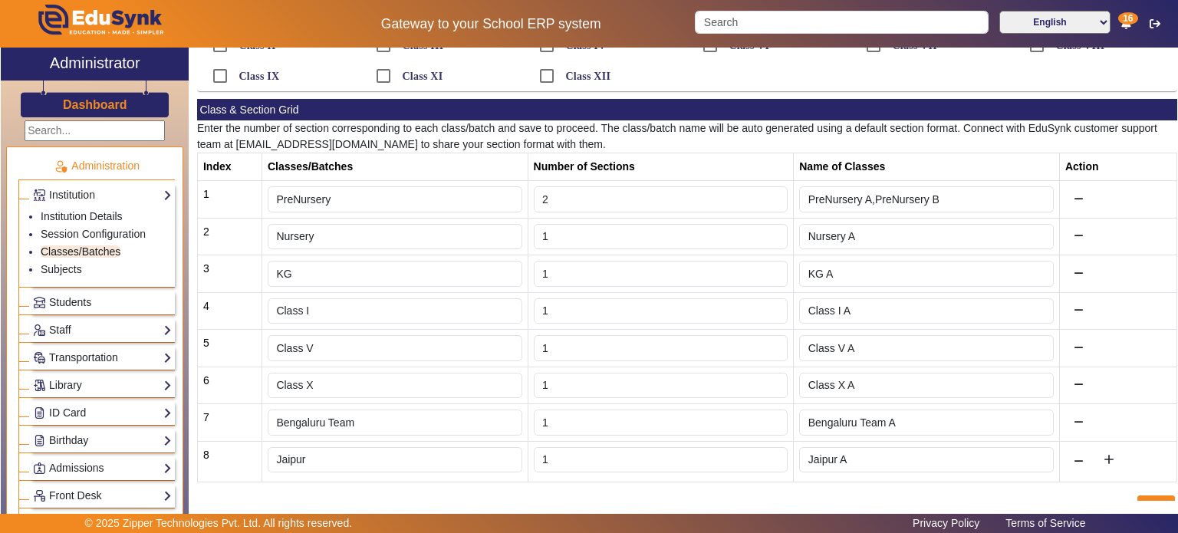
scroll to position [113, 0]
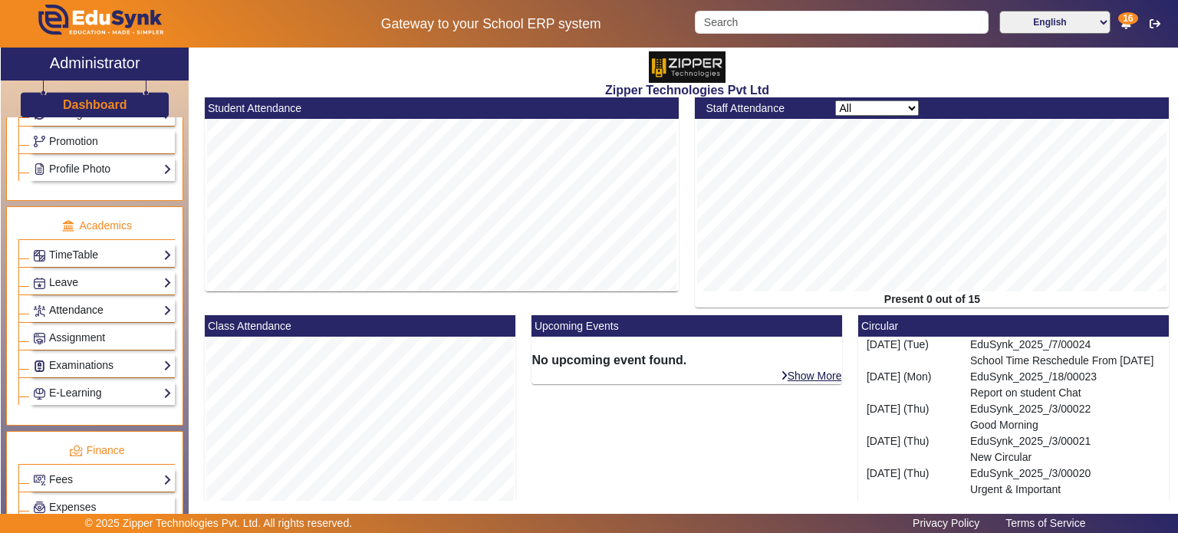
scroll to position [524, 0]
click at [102, 355] on link "Examinations" at bounding box center [102, 364] width 139 height 18
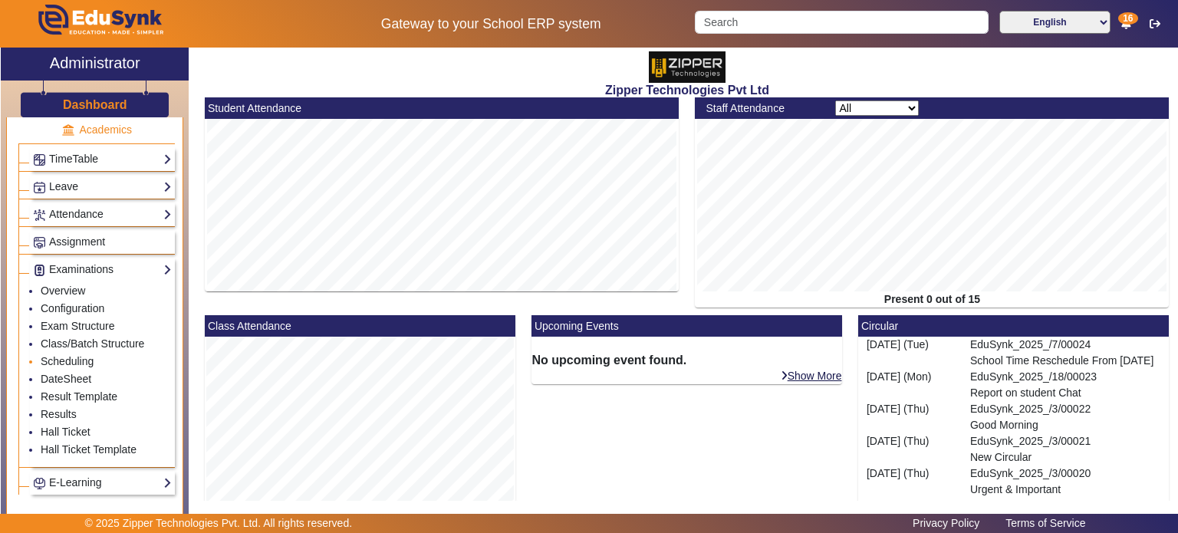
scroll to position [620, 0]
click at [70, 407] on link "Results" at bounding box center [59, 413] width 36 height 12
